Goal: Task Accomplishment & Management: Complete application form

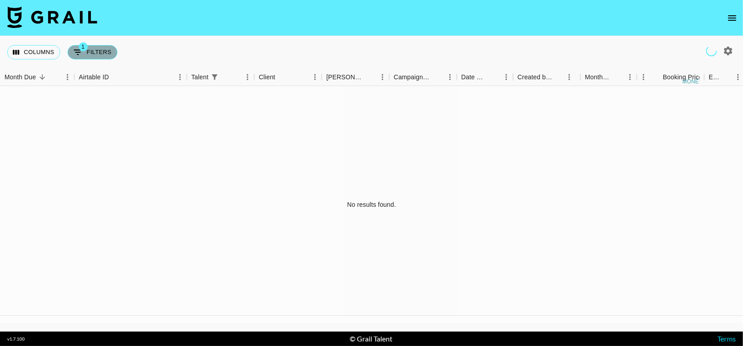
click at [86, 57] on button "1 Filters" at bounding box center [92, 52] width 50 height 14
select select "talentName"
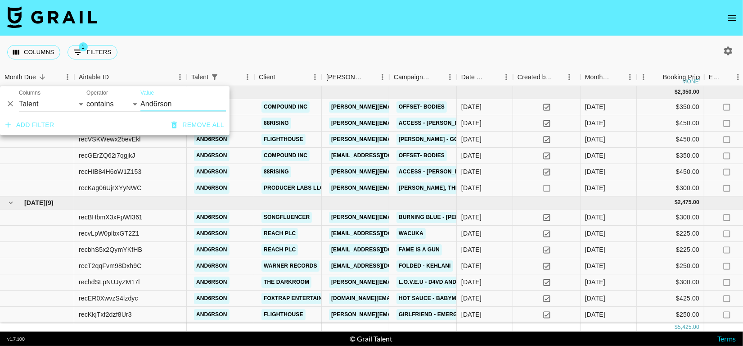
click at [314, 57] on div "Columns 1 Filters + Booking" at bounding box center [371, 52] width 743 height 32
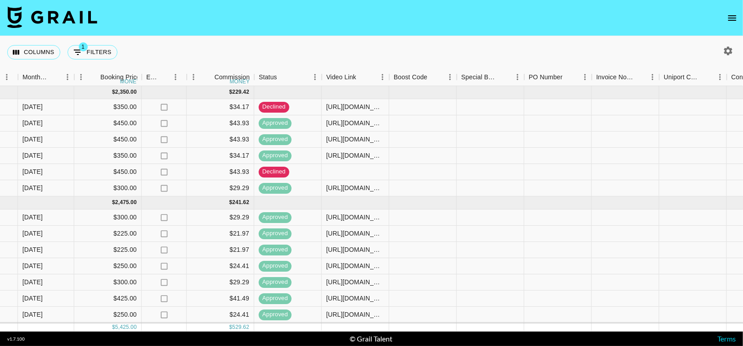
scroll to position [0, 861]
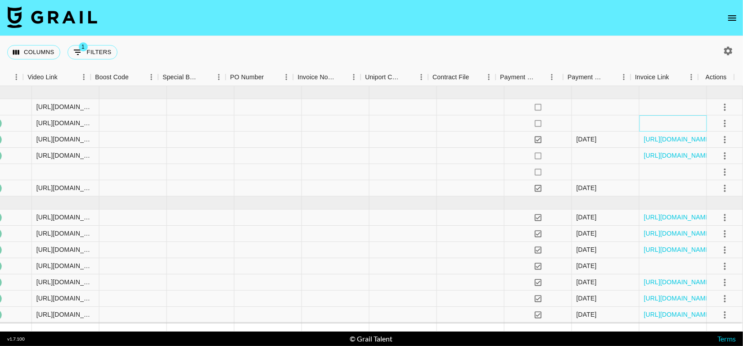
click at [675, 124] on div at bounding box center [672, 123] width 67 height 16
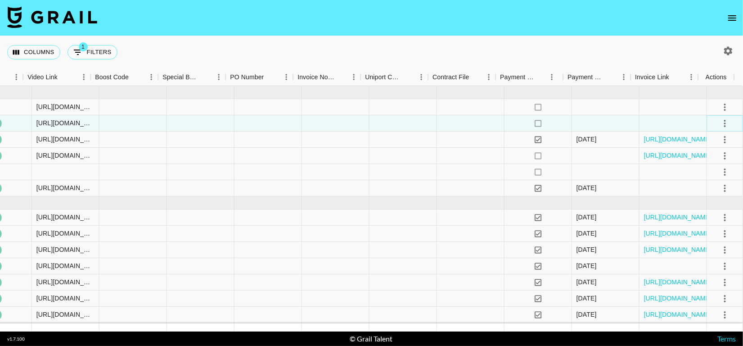
click at [719, 124] on icon "select merge strategy" at bounding box center [724, 123] width 11 height 11
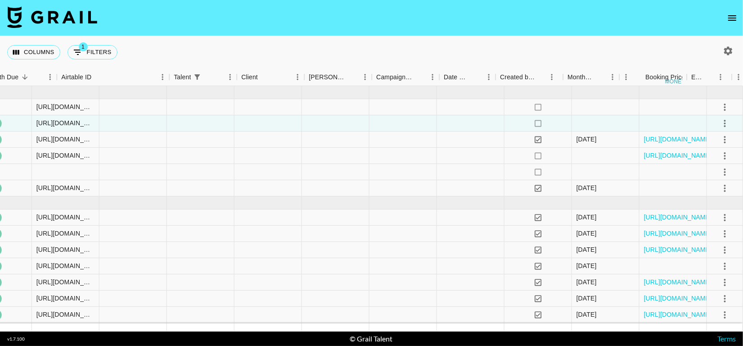
scroll to position [0, 0]
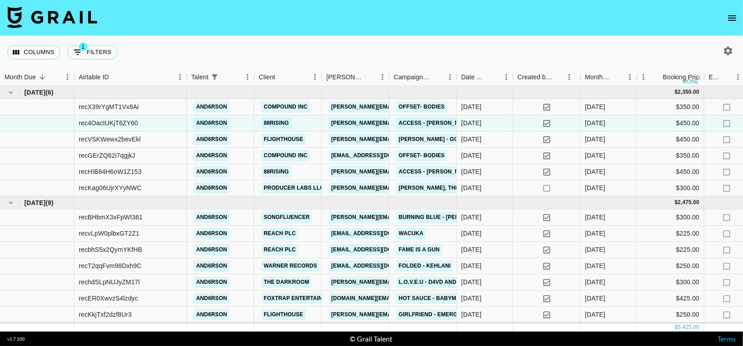
click at [729, 21] on icon "open drawer" at bounding box center [732, 18] width 11 height 11
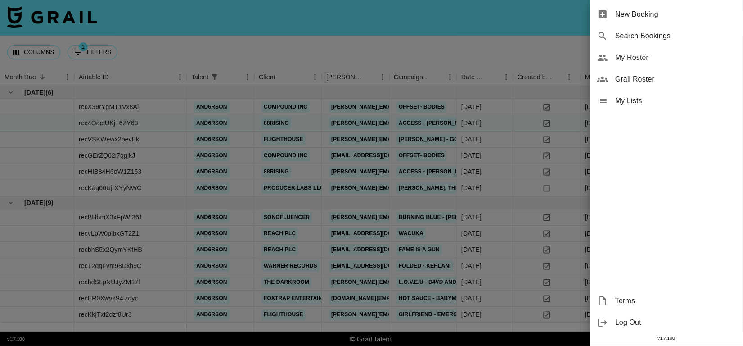
click at [665, 19] on span "New Booking" at bounding box center [675, 14] width 121 height 11
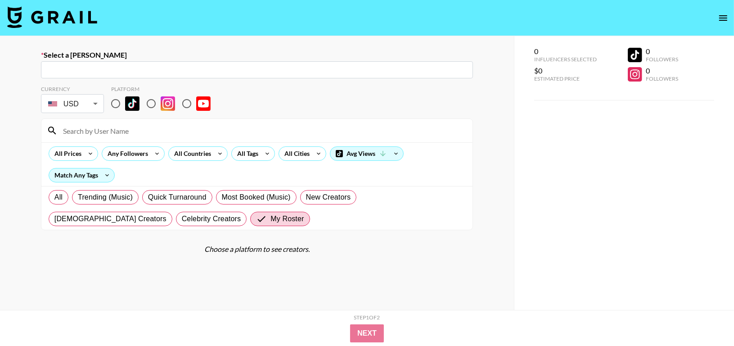
click at [235, 71] on input "text" at bounding box center [256, 70] width 421 height 10
paste input "[EMAIL_ADDRESS][DOMAIN_NAME]"
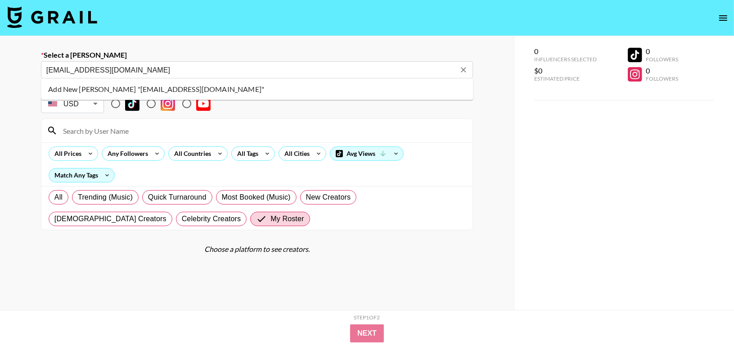
click at [219, 93] on li "Add New Booker "tiff@flight.house"" at bounding box center [257, 89] width 432 height 14
type input "Add New Booker "tiff@flight.house""
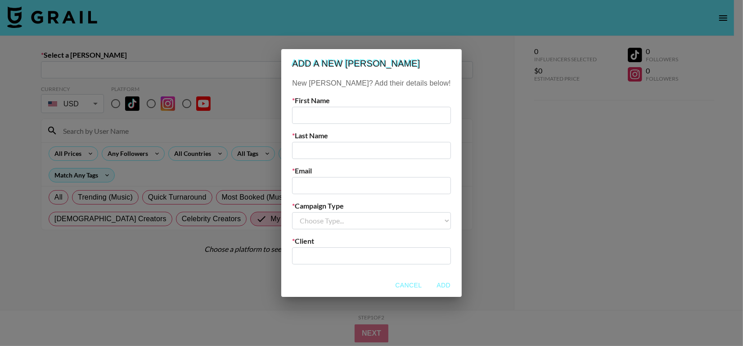
click at [350, 107] on input "text" at bounding box center [371, 115] width 158 height 17
type input "Tiffany"
click at [348, 147] on input "text" at bounding box center [371, 150] width 158 height 17
type input "Phan"
click at [351, 180] on input "email" at bounding box center [371, 185] width 158 height 17
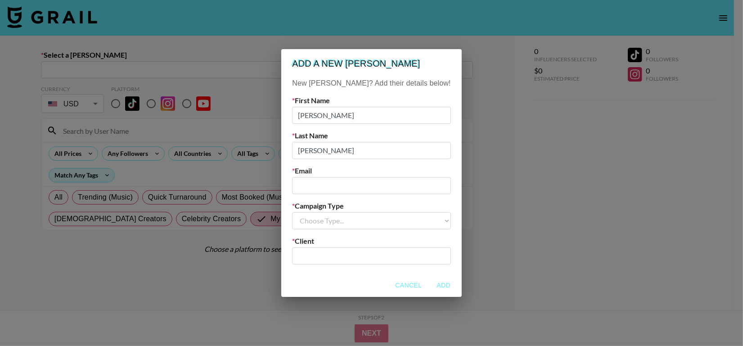
paste input "[EMAIL_ADDRESS][DOMAIN_NAME]"
type input "[EMAIL_ADDRESS][DOMAIN_NAME]"
click at [355, 223] on select "Choose Type... Song Promos Brand Promos" at bounding box center [371, 220] width 158 height 17
select select "Song"
click at [310, 212] on select "Choose Type... Song Promos Brand Promos" at bounding box center [371, 220] width 158 height 17
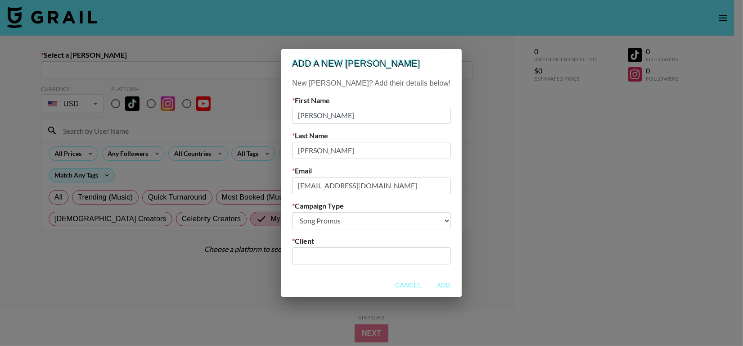
click at [362, 255] on input "text" at bounding box center [371, 255] width 148 height 10
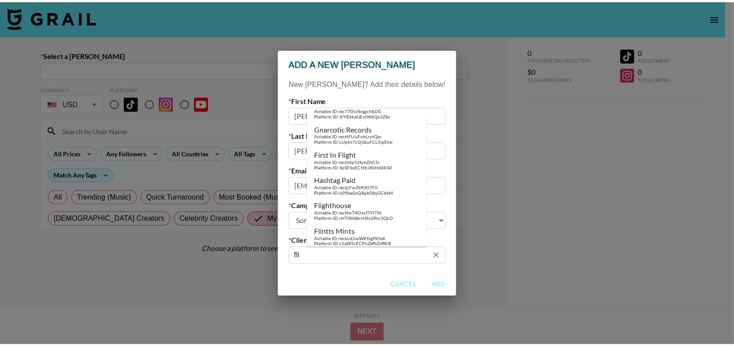
scroll to position [225, 0]
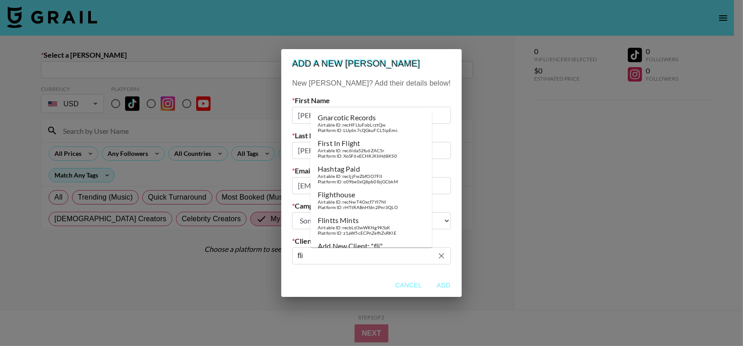
click at [358, 190] on div "Flighthouse" at bounding box center [358, 194] width 80 height 9
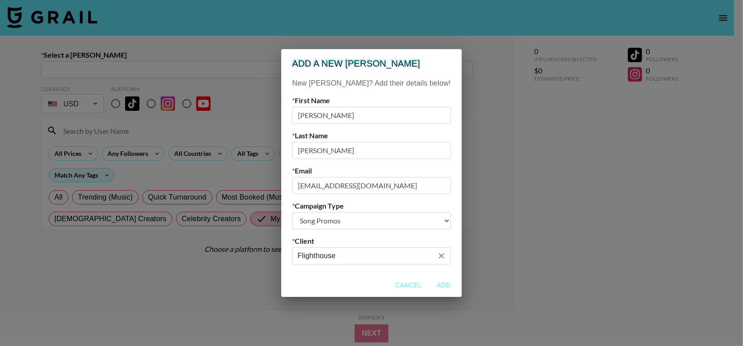
type input "Flighthouse"
click at [429, 286] on button "Add" at bounding box center [443, 285] width 29 height 17
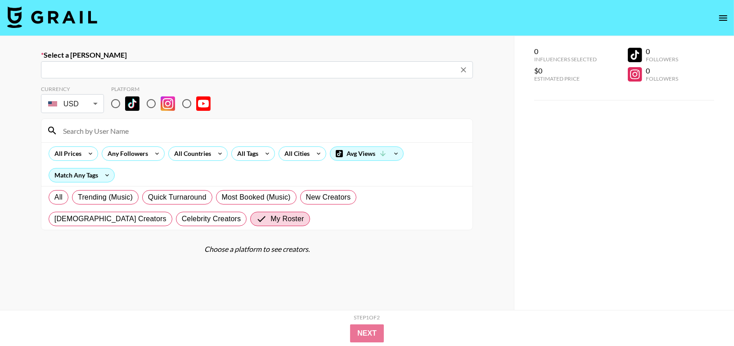
type input "tiff@flight.house: Tiffany Phan -- Flighthouse -- jLTJBSqkpEQFiDEW8toTwE1mYEp1"
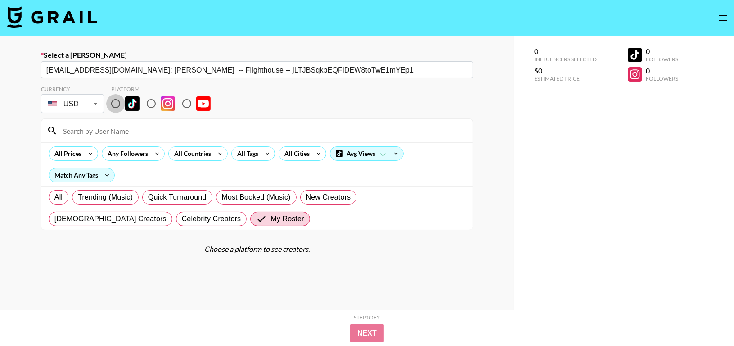
click at [112, 104] on input "radio" at bounding box center [115, 103] width 19 height 19
radio input "true"
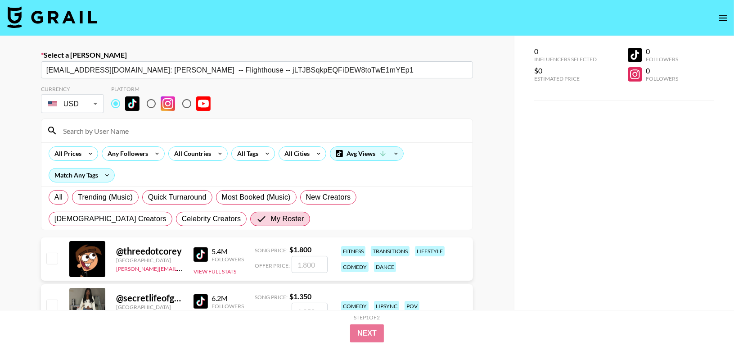
click at [120, 133] on input at bounding box center [262, 130] width 409 height 14
type input "and6"
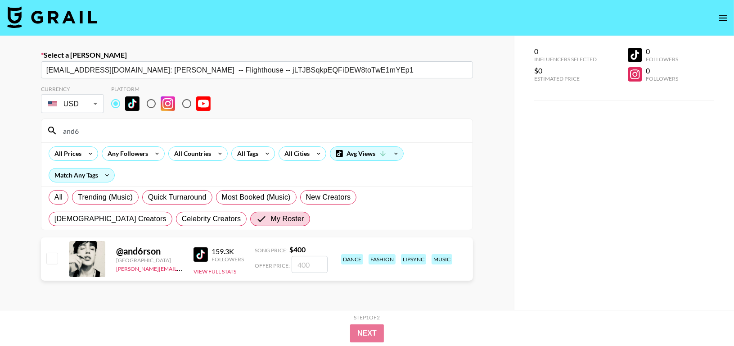
click at [54, 263] on input "checkbox" at bounding box center [51, 257] width 11 height 11
checkbox input "true"
type input "400"
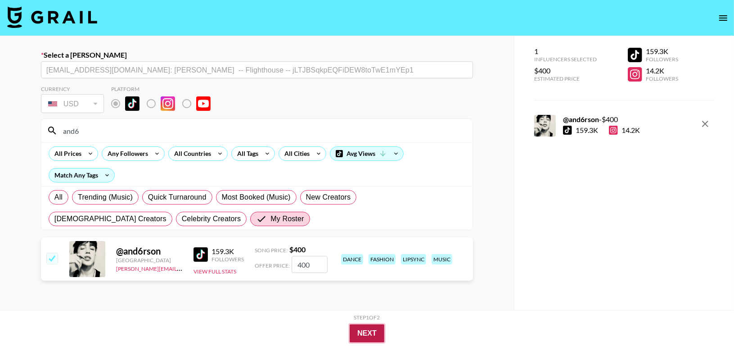
click at [377, 329] on button "Next" at bounding box center [367, 333] width 35 height 18
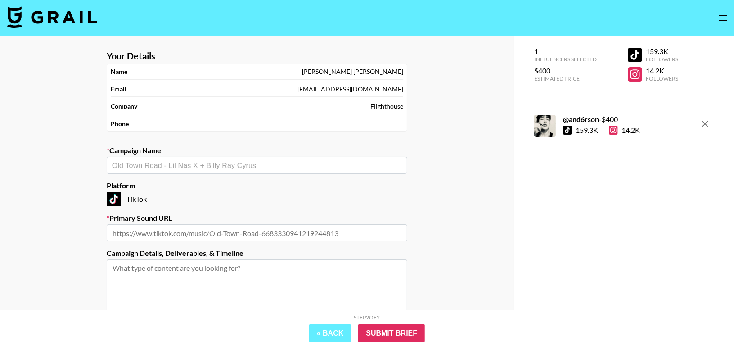
click at [260, 166] on input "text" at bounding box center [257, 165] width 290 height 10
paste input "Stray Kids "CEREMONY""
type input "Stray Kids "CEREMONY"
click at [152, 165] on input "Stray Kids "CEREMONY" at bounding box center [251, 165] width 278 height 10
paste input "Stray Kids "CEREMONY""
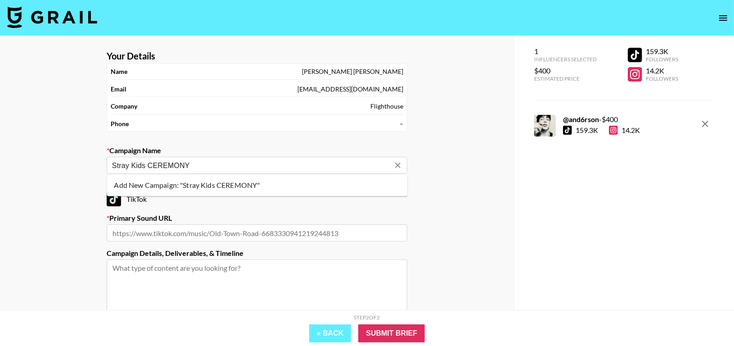
click at [225, 188] on li "Add New Campaign: "Stray Kids CEREMONY"" at bounding box center [257, 185] width 301 height 14
type input "Stray Kids CEREMONY"
click at [316, 239] on input "text" at bounding box center [257, 232] width 301 height 17
click at [252, 233] on input "text" at bounding box center [257, 232] width 301 height 17
paste input "https://www.tiktok.com/music/CEREMONY-7539937040340142096"
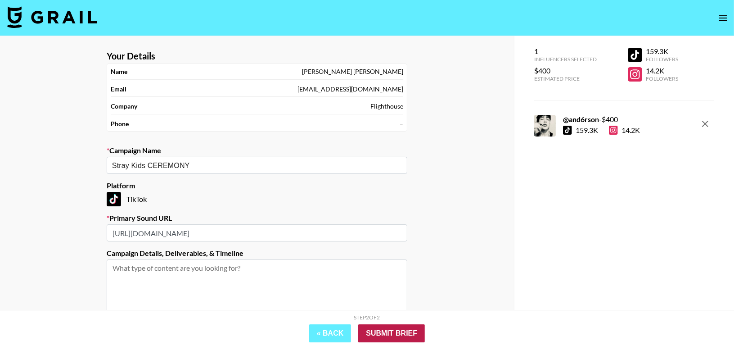
type input "https://www.tiktok.com/music/CEREMONY-7539937040340142096"
click at [409, 337] on input "Submit Brief" at bounding box center [391, 333] width 67 height 18
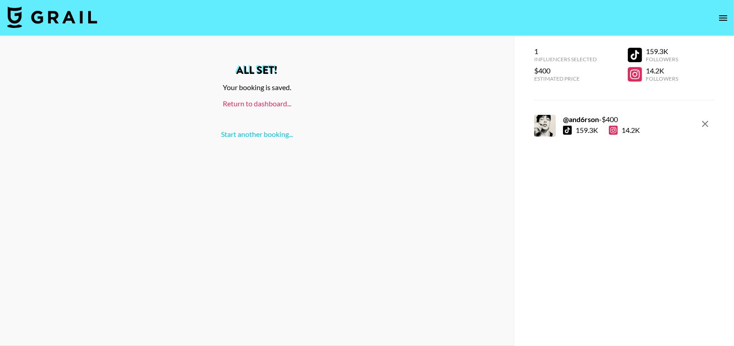
click at [266, 100] on link "Return to dashboard..." at bounding box center [257, 103] width 68 height 9
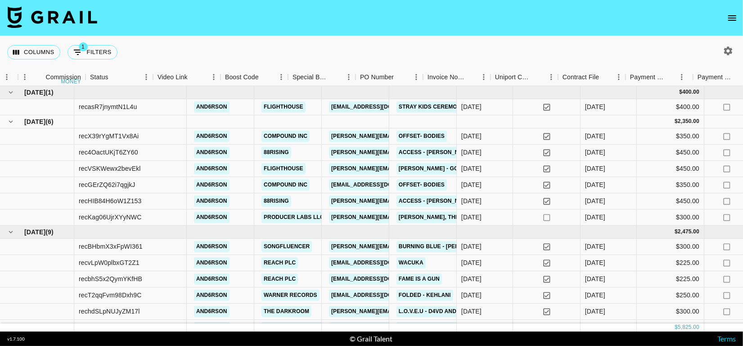
scroll to position [0, 861]
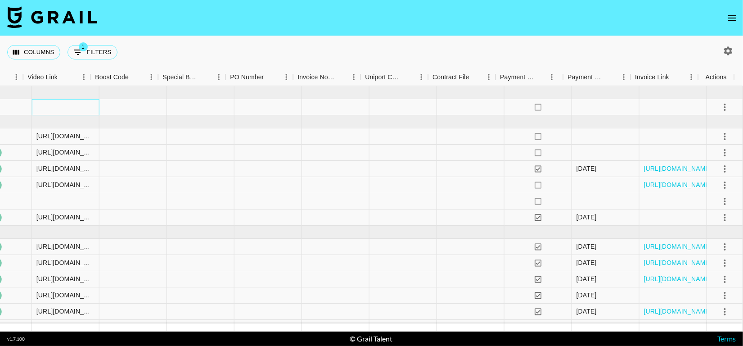
click at [71, 107] on div at bounding box center [65, 107] width 67 height 16
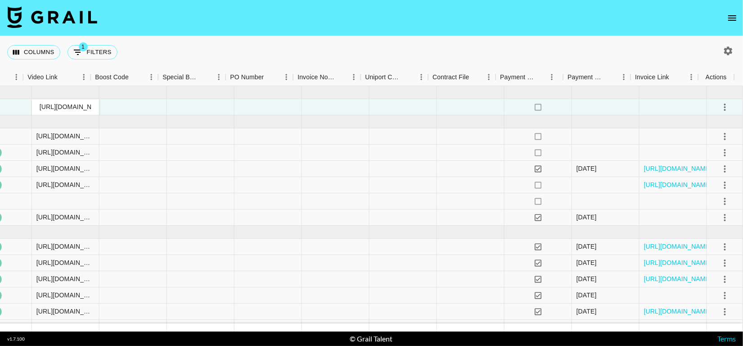
scroll to position [0, 216]
type input "[URL][DOMAIN_NAME]"
click at [241, 109] on div at bounding box center [267, 107] width 67 height 16
click at [719, 105] on icon "select merge strategy" at bounding box center [724, 107] width 11 height 11
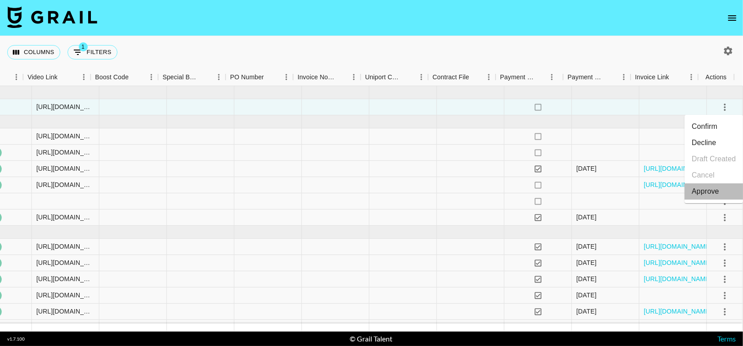
click at [703, 189] on div "Approve" at bounding box center [704, 191] width 27 height 11
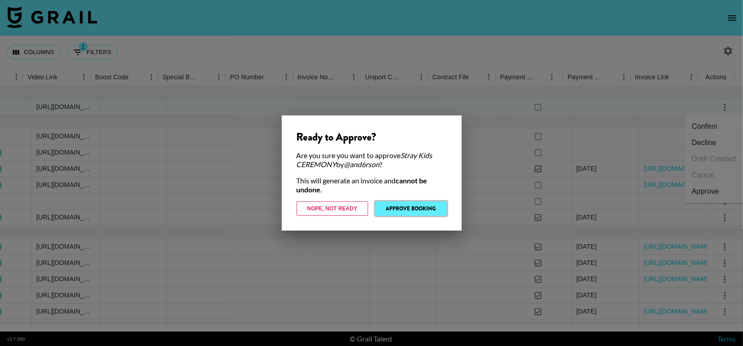
click at [419, 203] on button "Approve Booking" at bounding box center [411, 208] width 72 height 14
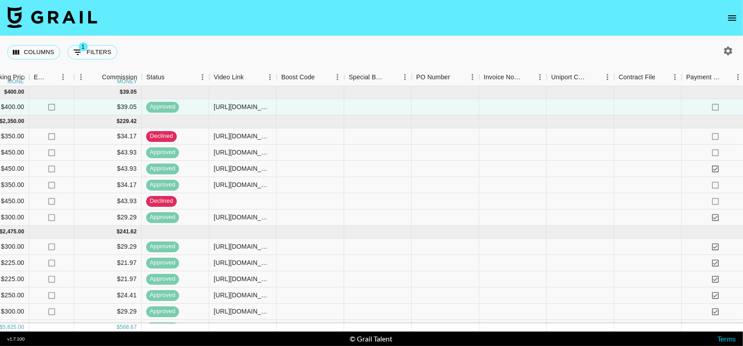
scroll to position [0, 861]
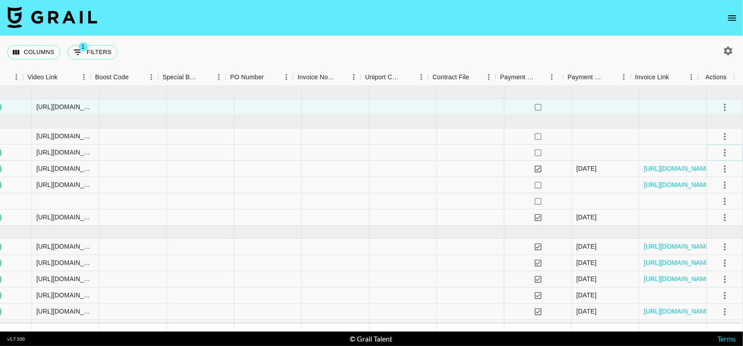
click at [719, 154] on icon "select merge strategy" at bounding box center [724, 152] width 11 height 11
click at [707, 217] on li "Cancel" at bounding box center [713, 220] width 58 height 16
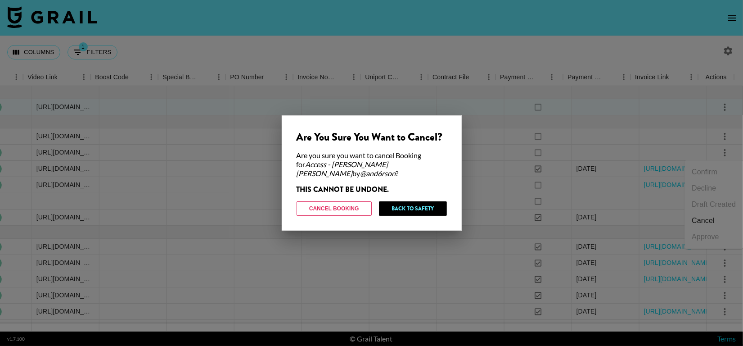
click at [451, 61] on div at bounding box center [371, 173] width 743 height 346
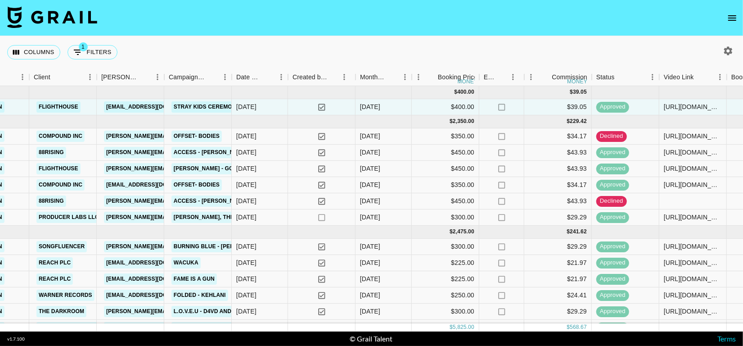
scroll to position [0, 0]
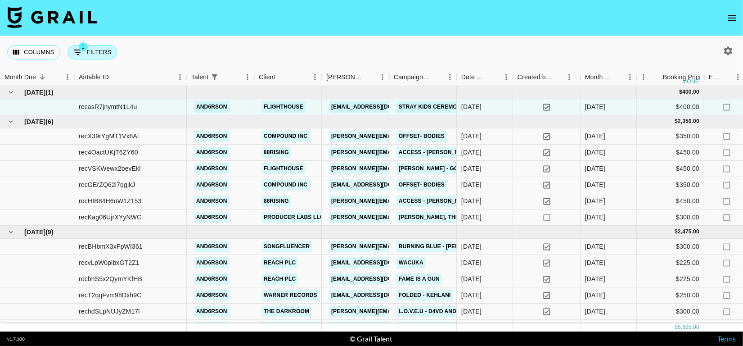
click at [88, 48] on button "1 Filters" at bounding box center [92, 52] width 50 height 14
select select "talentName"
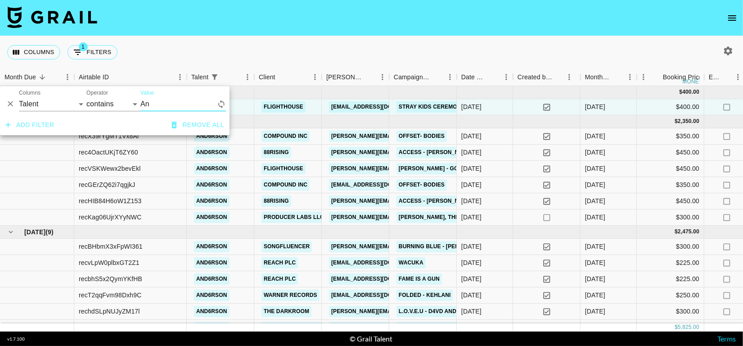
type input "A"
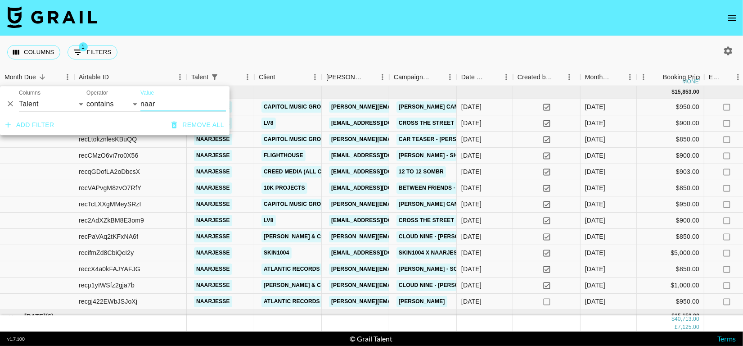
type input "naar"
click at [279, 51] on div "Columns 1 Filters + Booking" at bounding box center [371, 52] width 743 height 32
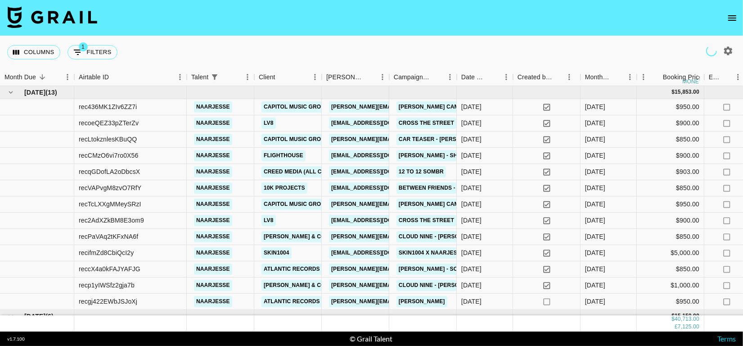
click at [727, 22] on icon "open drawer" at bounding box center [732, 18] width 11 height 11
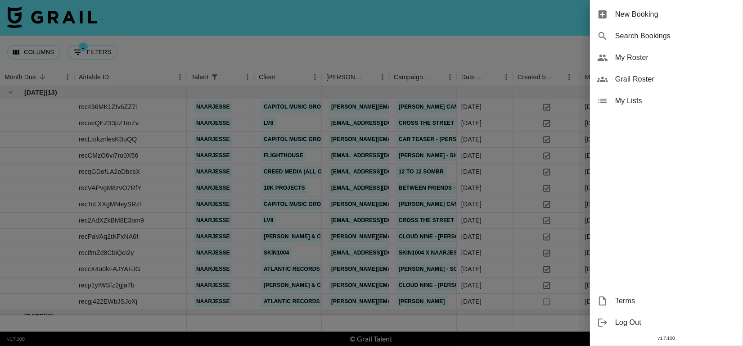
click at [653, 16] on span "New Booking" at bounding box center [675, 14] width 121 height 11
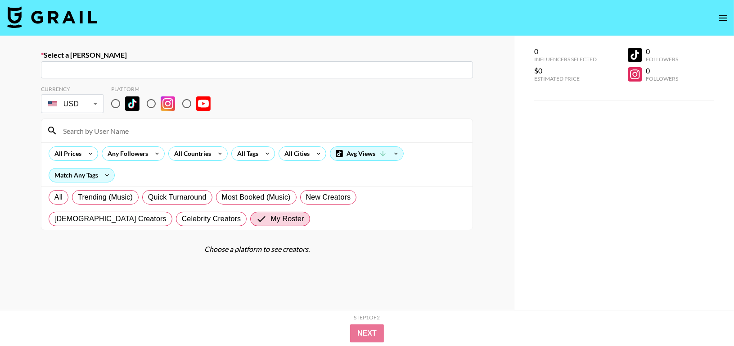
click at [181, 69] on input "text" at bounding box center [256, 70] width 421 height 10
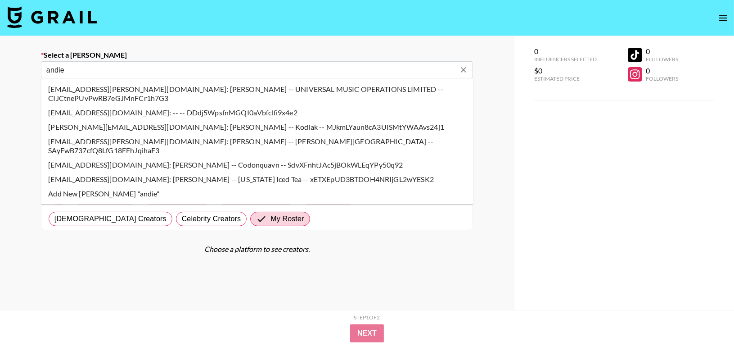
click at [262, 86] on li "andie.shapiro@umusic.com: Andie Shapiro -- UNIVERSAL MUSIC OPERATIONS LIMITED -…" at bounding box center [257, 93] width 432 height 23
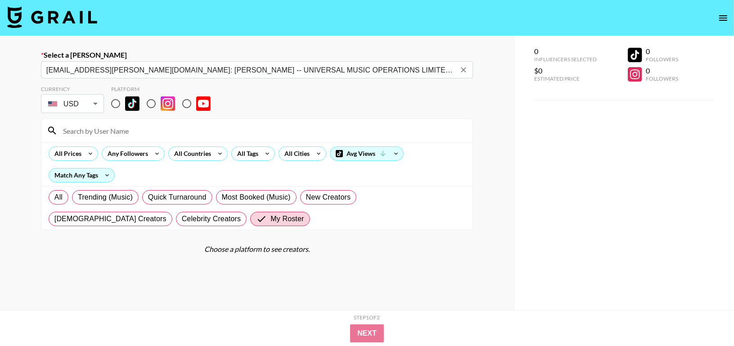
type input "andie.shapiro@umusic.com: Andie Shapiro -- UNIVERSAL MUSIC OPERATIONS LIMITED -…"
click at [262, 86] on div "Currency USD USD ​ Platform" at bounding box center [257, 99] width 432 height 29
click at [116, 105] on input "radio" at bounding box center [115, 103] width 19 height 19
radio input "true"
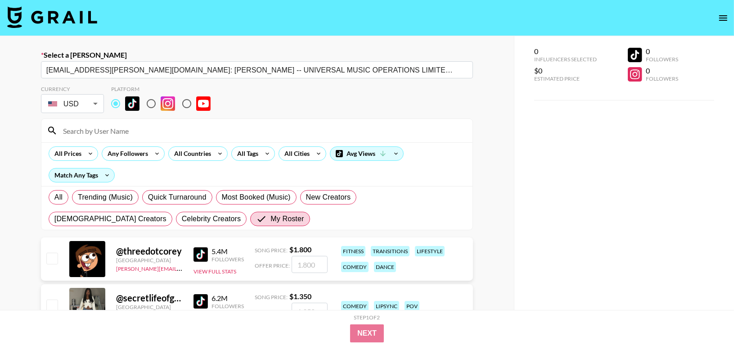
click at [118, 129] on input at bounding box center [262, 130] width 409 height 14
type input "naar"
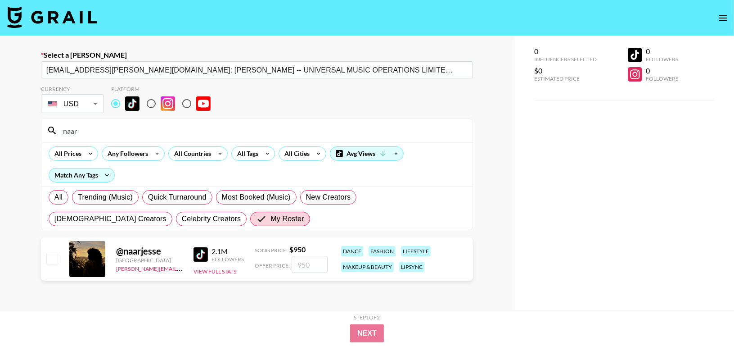
click at [46, 257] on input "checkbox" at bounding box center [51, 257] width 11 height 11
checkbox input "true"
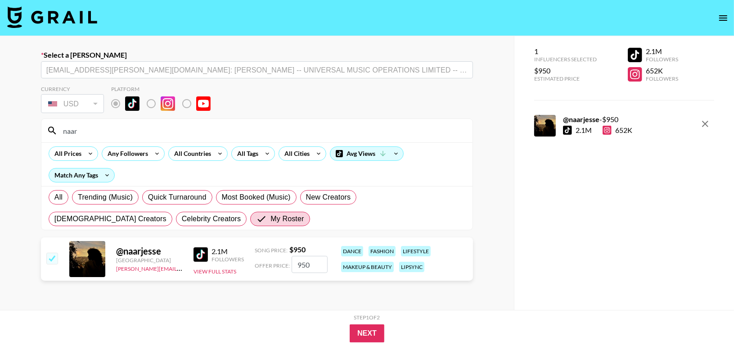
click at [323, 261] on input "950" at bounding box center [310, 264] width 36 height 17
type input "9"
checkbox input "false"
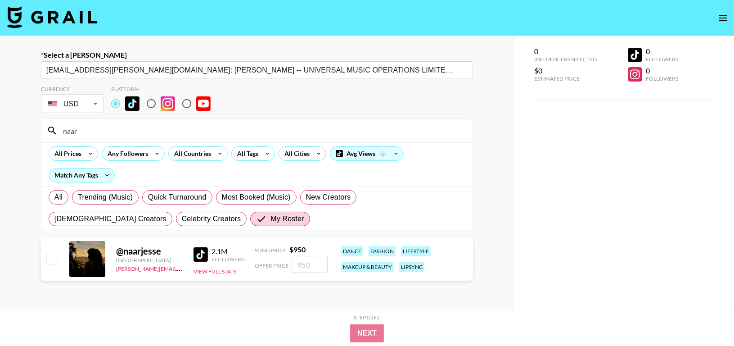
type input "9"
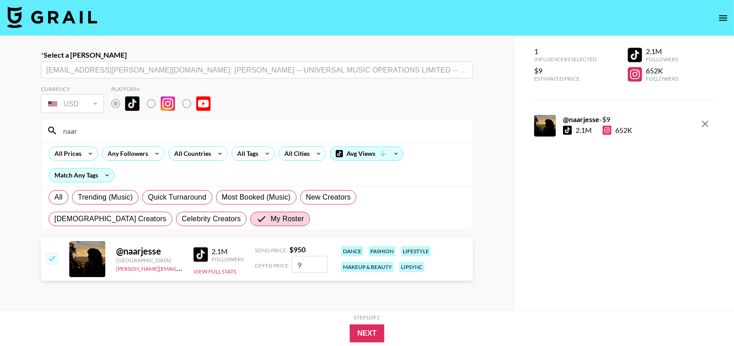
checkbox input "false"
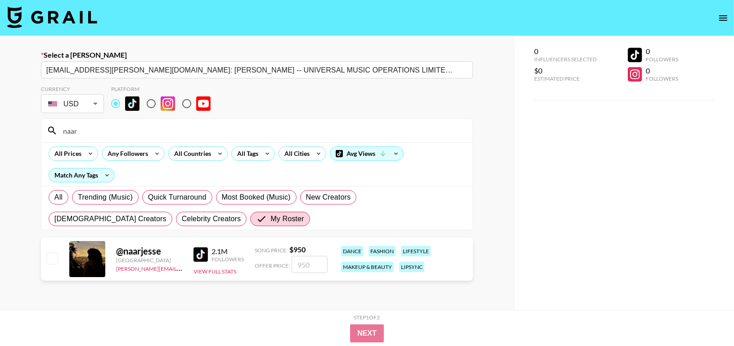
checkbox input "true"
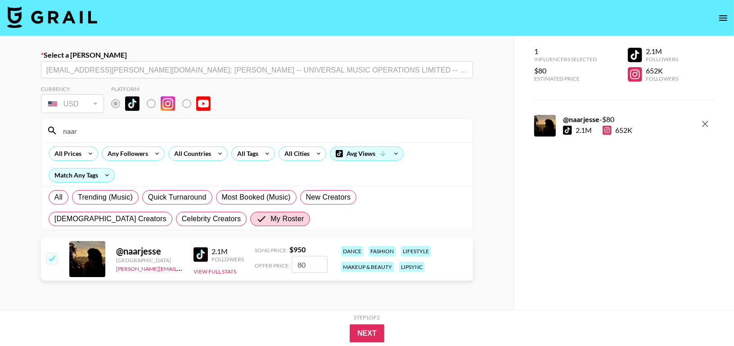
type input "800"
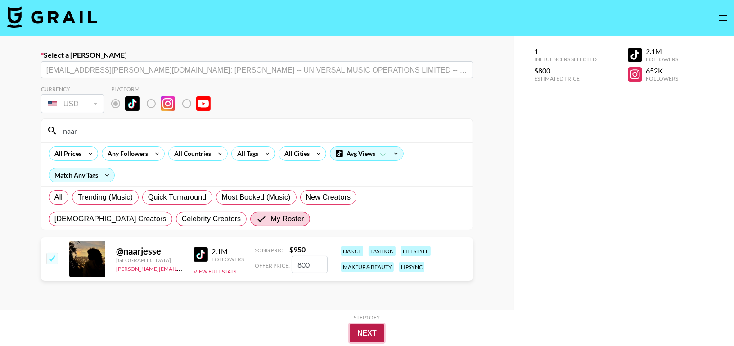
click at [364, 329] on button "Next" at bounding box center [367, 333] width 35 height 18
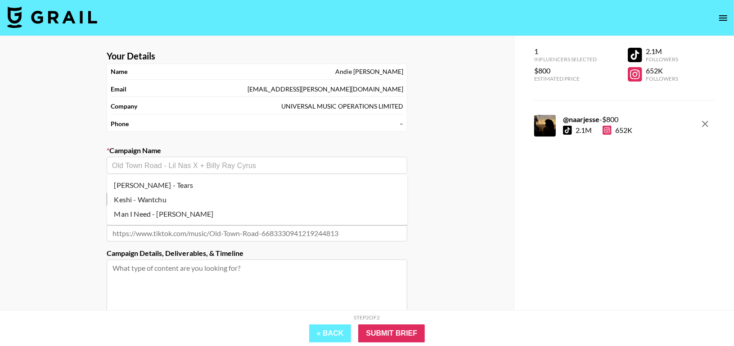
click at [279, 169] on input "text" at bounding box center [257, 165] width 290 height 10
click at [259, 179] on li "Sabrina Carpenter - Tears" at bounding box center [257, 185] width 301 height 14
type input "Sabrina Carpenter - Tears"
type input "https://www.tiktok.com/music/Tears-7543449627531921409"
type textarea "TikTok -- TikTok --"
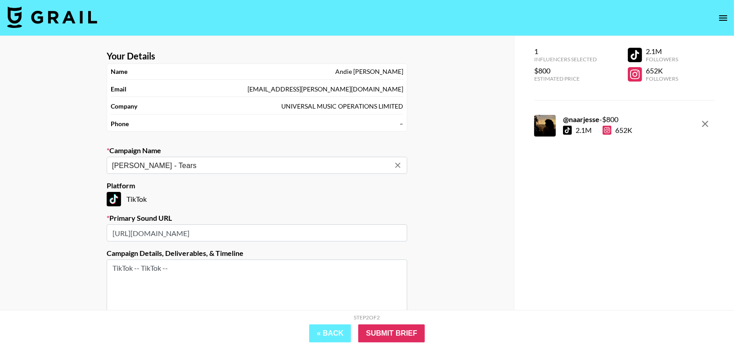
click at [395, 163] on icon "Clear" at bounding box center [397, 165] width 9 height 9
paste input "Sabrina Carpenter “Tears”"
type input "Sabrina Carpenter - Tears"
paste input "Sabrina Carpenter “Tears”"
click at [287, 184] on li "Add New Campaign: "Sabrina Carpenter - Tears Dance break "" at bounding box center [257, 185] width 301 height 14
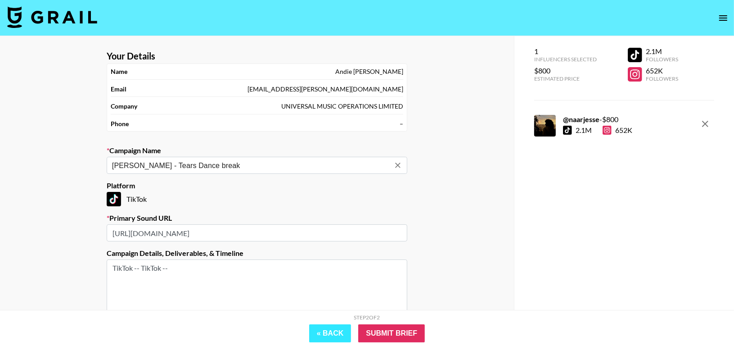
type input "[PERSON_NAME] - Tears Dance break"
drag, startPoint x: 338, startPoint y: 236, endPoint x: 110, endPoint y: 235, distance: 227.7
click at [110, 235] on input "https://www.tiktok.com/music/Tears-7543449627531921409" at bounding box center [257, 232] width 301 height 17
paste input "https://www.tiktok.com/music/original-sound-Riri-🌙❤️‍🔥-7543651412475972369?is_f…"
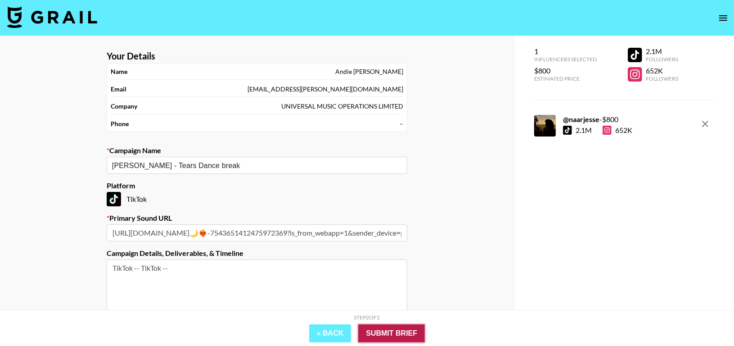
click at [394, 328] on input "Submit Brief" at bounding box center [391, 333] width 67 height 18
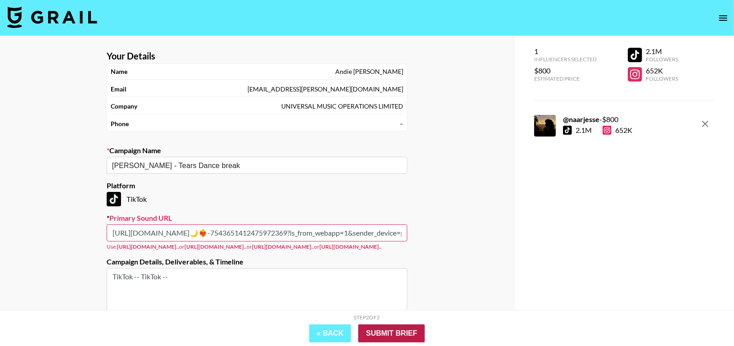
scroll to position [0, 103]
drag, startPoint x: 278, startPoint y: 234, endPoint x: 415, endPoint y: 237, distance: 137.7
click at [415, 237] on div "Your Details Name Andie Shapiro Email andie.shapiro@umusic.com Company UNIVERSA…" at bounding box center [257, 225] width 514 height 379
click at [375, 332] on input "Submit Brief" at bounding box center [391, 333] width 67 height 18
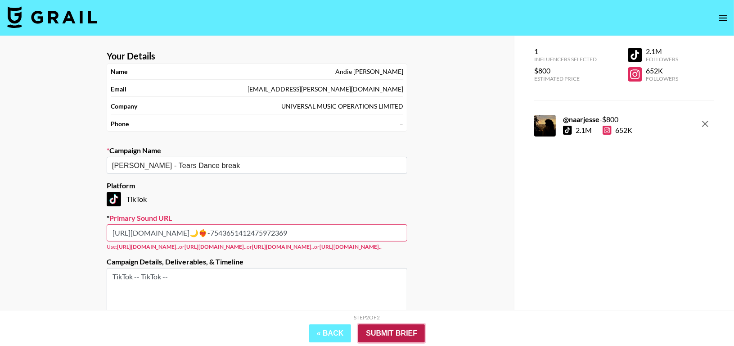
click at [375, 332] on input "Submit Brief" at bounding box center [391, 333] width 67 height 18
click at [298, 232] on input "https://www.tiktok.com/music/original-sound-Riri-🌙❤️‍🔥-7543651412475972369" at bounding box center [257, 232] width 301 height 17
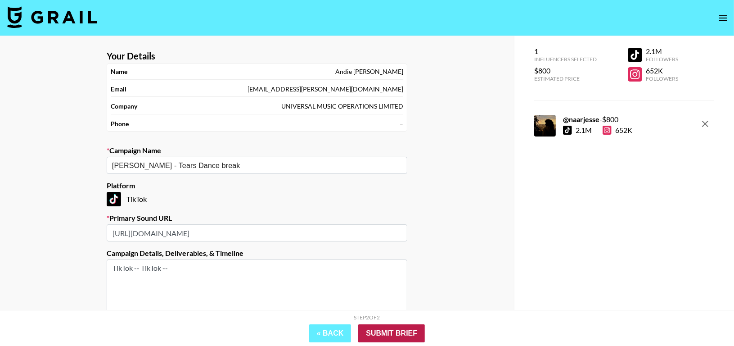
type input "https://www.tiktok.com/music/original-sound--7543651412475972369"
click at [390, 325] on input "Submit Brief" at bounding box center [391, 333] width 67 height 18
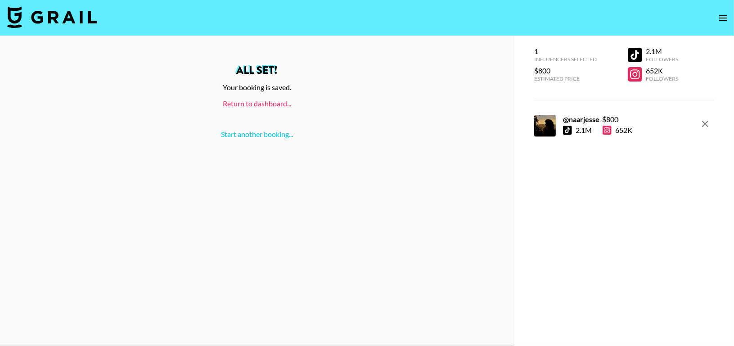
click at [264, 103] on link "Return to dashboard..." at bounding box center [257, 103] width 68 height 9
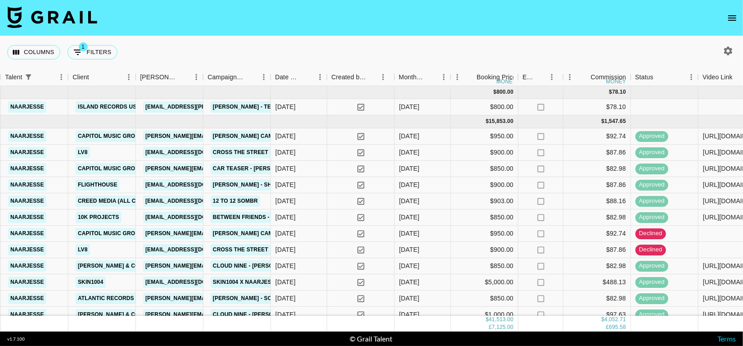
scroll to position [0, 355]
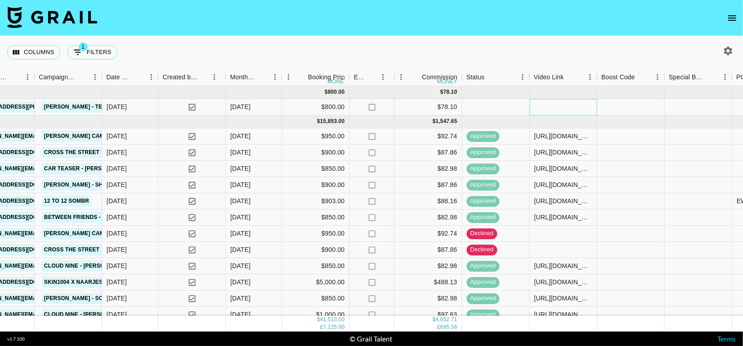
click at [550, 99] on div at bounding box center [563, 107] width 67 height 16
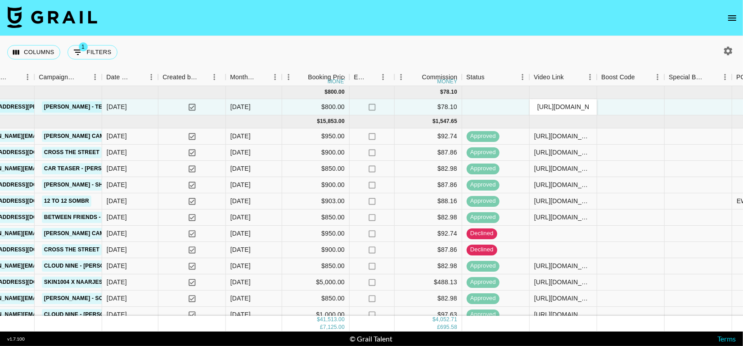
scroll to position [0, 217]
type input "[URL][DOMAIN_NAME]"
click at [635, 111] on div at bounding box center [630, 107] width 67 height 16
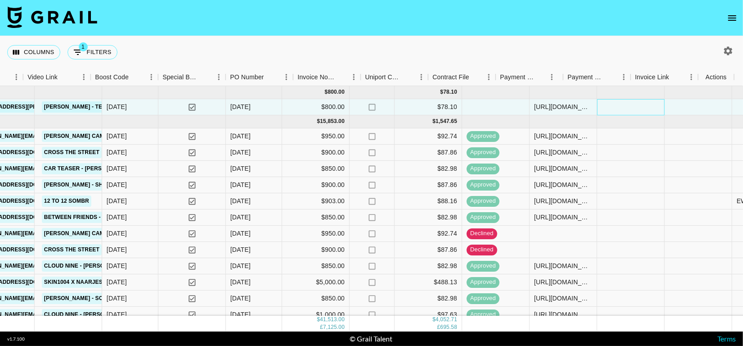
scroll to position [0, 861]
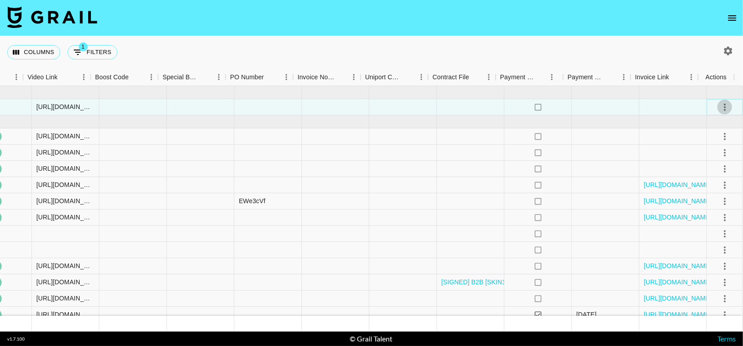
click at [720, 107] on icon "select merge strategy" at bounding box center [724, 107] width 11 height 11
click at [693, 194] on div "Approve" at bounding box center [704, 191] width 27 height 11
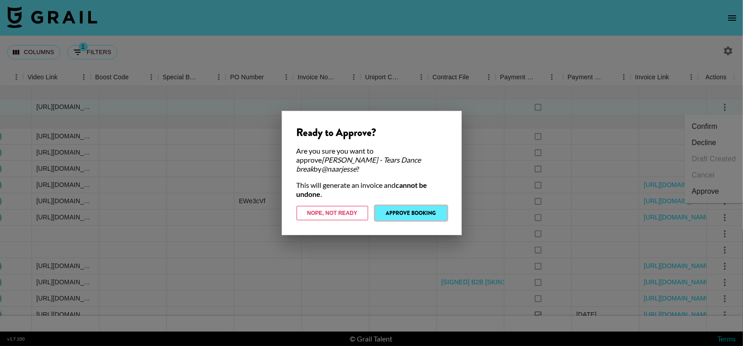
click at [399, 207] on button "Approve Booking" at bounding box center [411, 213] width 72 height 14
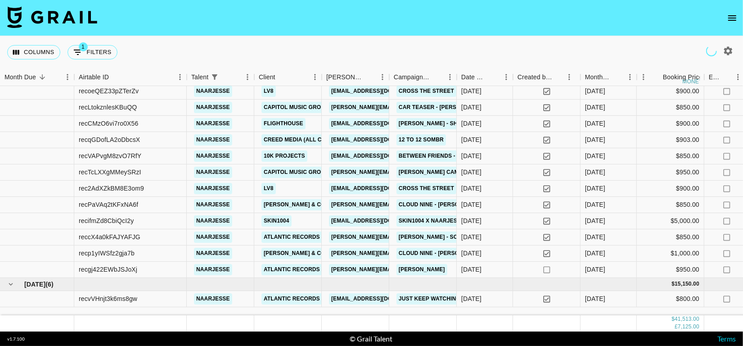
scroll to position [0, 0]
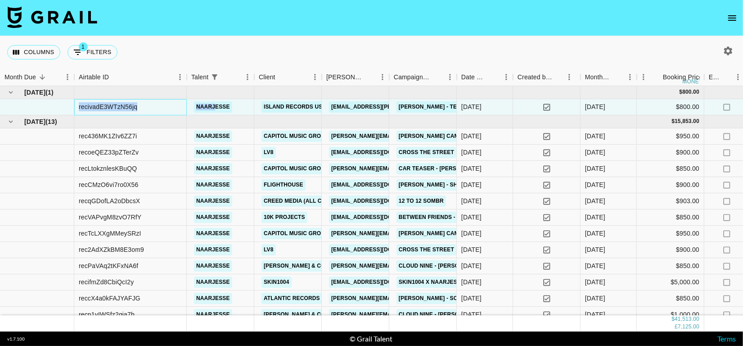
drag, startPoint x: 79, startPoint y: 106, endPoint x: 216, endPoint y: 108, distance: 137.2
copy div "recivadE3WTzN56jq naarj"
click at [77, 152] on div "recoeQEZ33pZTerZv" at bounding box center [130, 152] width 112 height 16
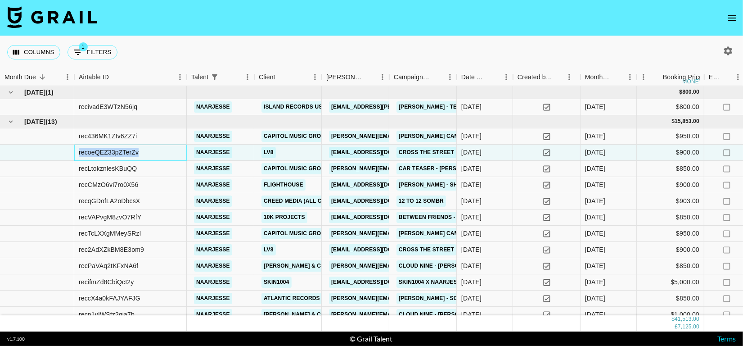
drag, startPoint x: 79, startPoint y: 152, endPoint x: 183, endPoint y: 153, distance: 103.9
click at [183, 153] on div "recoeQEZ33pZTerZv" at bounding box center [130, 152] width 112 height 16
copy div "recoeQEZ33pZTerZv"
drag, startPoint x: 79, startPoint y: 266, endPoint x: 183, endPoint y: 264, distance: 103.5
click at [183, 264] on div "recPaVAq2tKFxNA6f" at bounding box center [130, 266] width 112 height 16
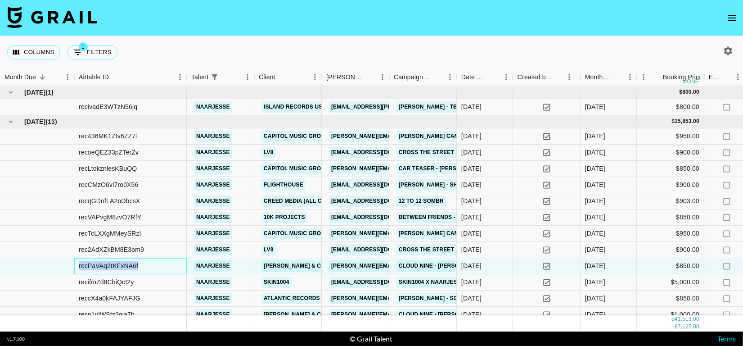
copy div "recPaVAq2tKFxNA6f"
click at [87, 44] on span "1" at bounding box center [83, 46] width 9 height 9
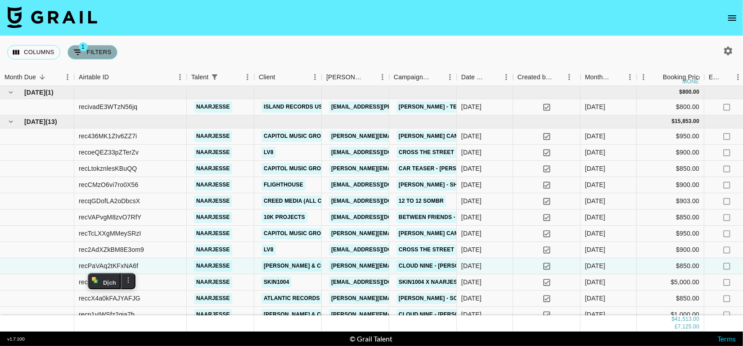
select select "talentName"
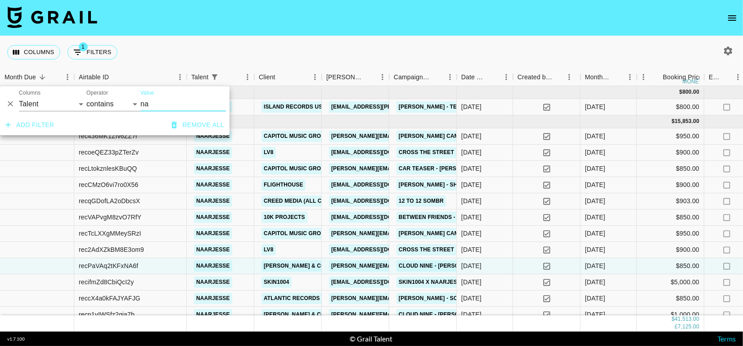
type input "n"
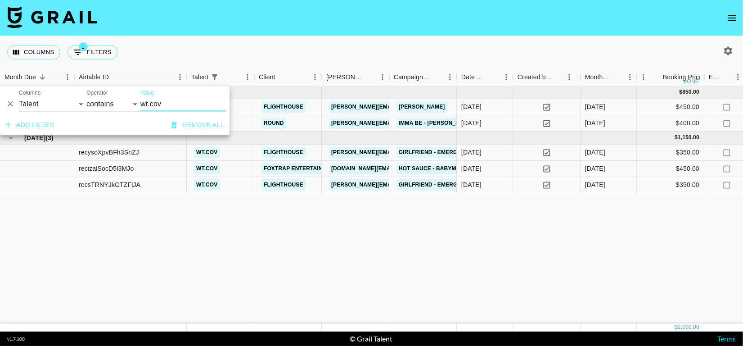
type input "wt.cov"
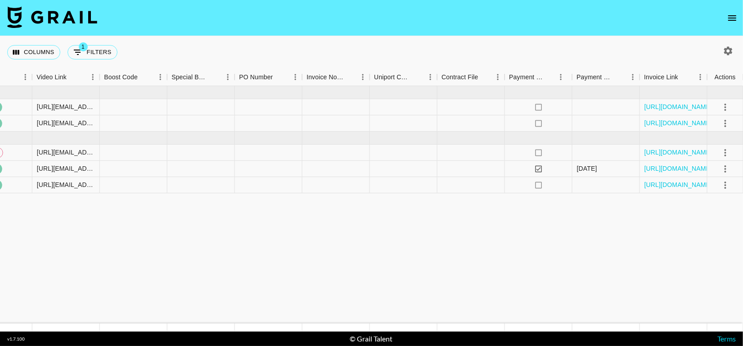
scroll to position [0, 795]
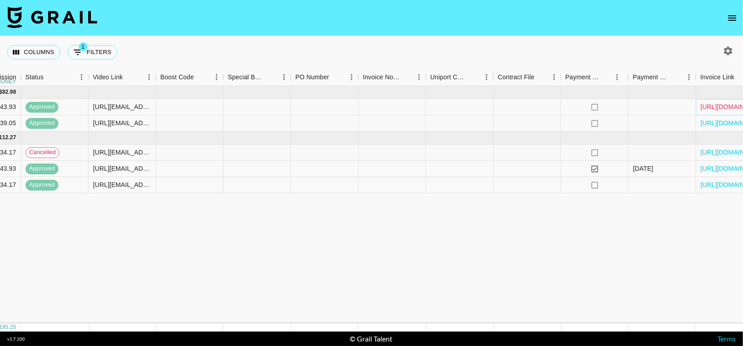
click at [738, 109] on link "[URL][DOMAIN_NAME]" at bounding box center [734, 106] width 68 height 9
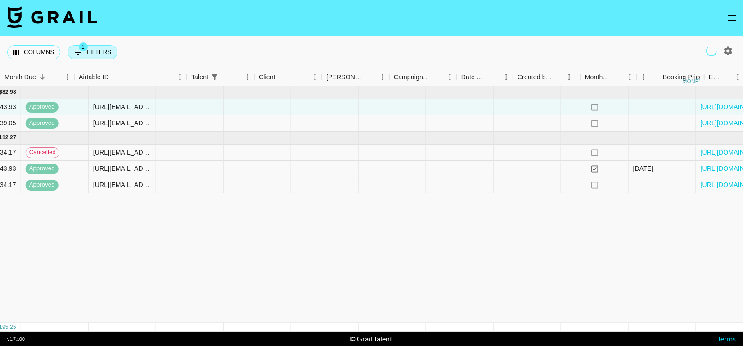
click at [90, 49] on button "1 Filters" at bounding box center [92, 52] width 50 height 14
select select "talentName"
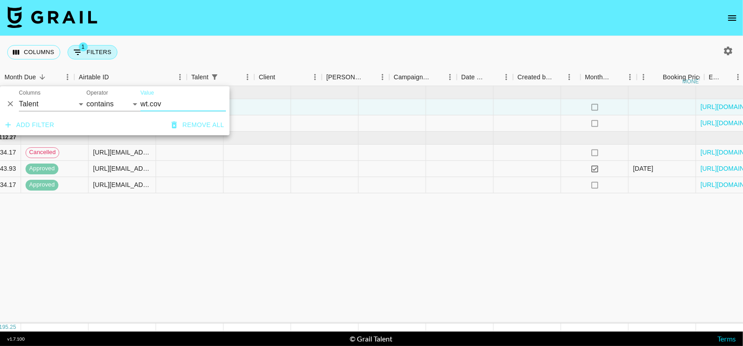
scroll to position [0, 0]
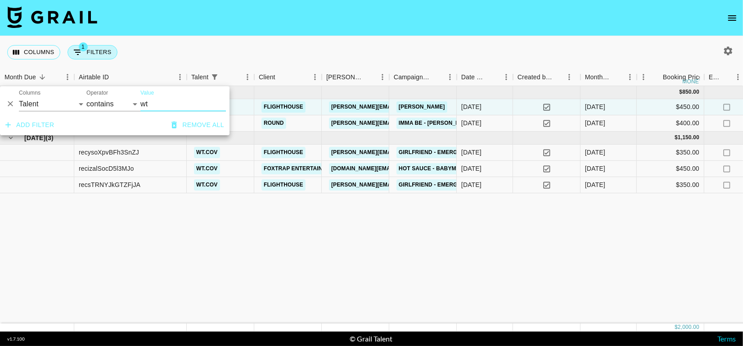
type input "w"
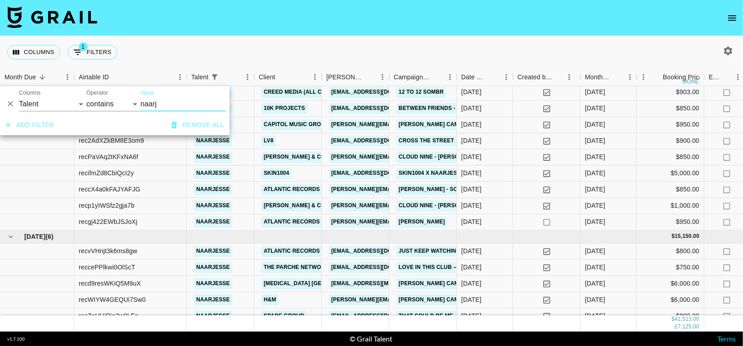
scroll to position [113, 0]
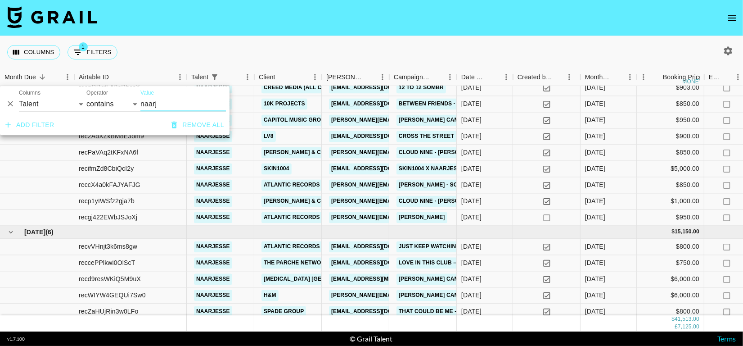
type input "naarj"
drag, startPoint x: 79, startPoint y: 170, endPoint x: 166, endPoint y: 170, distance: 86.8
click at [166, 170] on div "recifmZd8CbiQcI2y" at bounding box center [130, 169] width 112 height 16
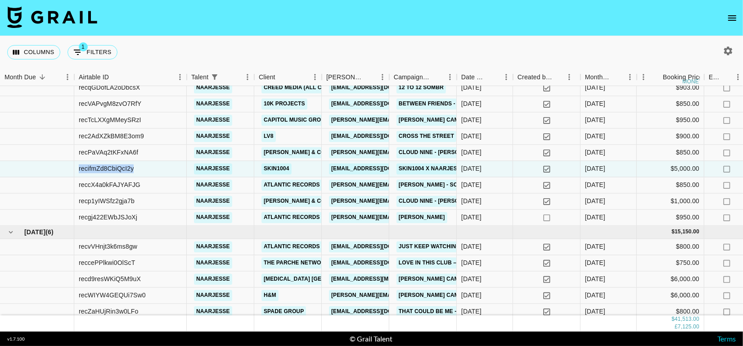
copy div "recifmZd8CbiQcI2y"
click at [84, 46] on span "1" at bounding box center [83, 46] width 9 height 9
select select "talentName"
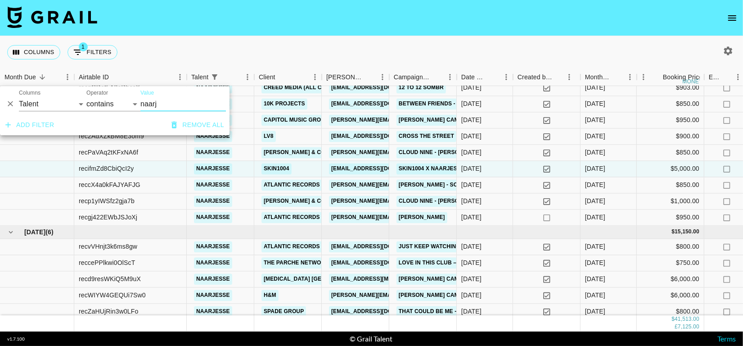
click at [198, 129] on button "Remove all" at bounding box center [198, 125] width 60 height 17
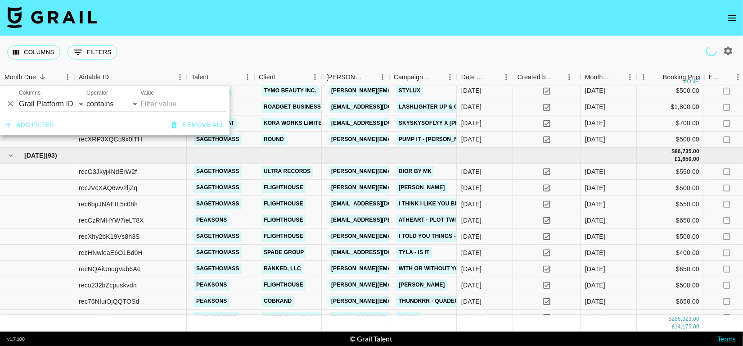
click at [297, 28] on nav at bounding box center [371, 18] width 743 height 36
click at [297, 43] on div "Columns 0 Filters + Booking" at bounding box center [371, 52] width 743 height 32
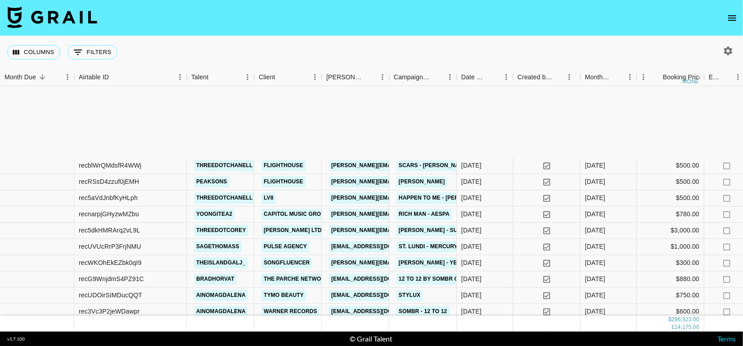
scroll to position [1287, 0]
